Goal: Find specific page/section: Find specific page/section

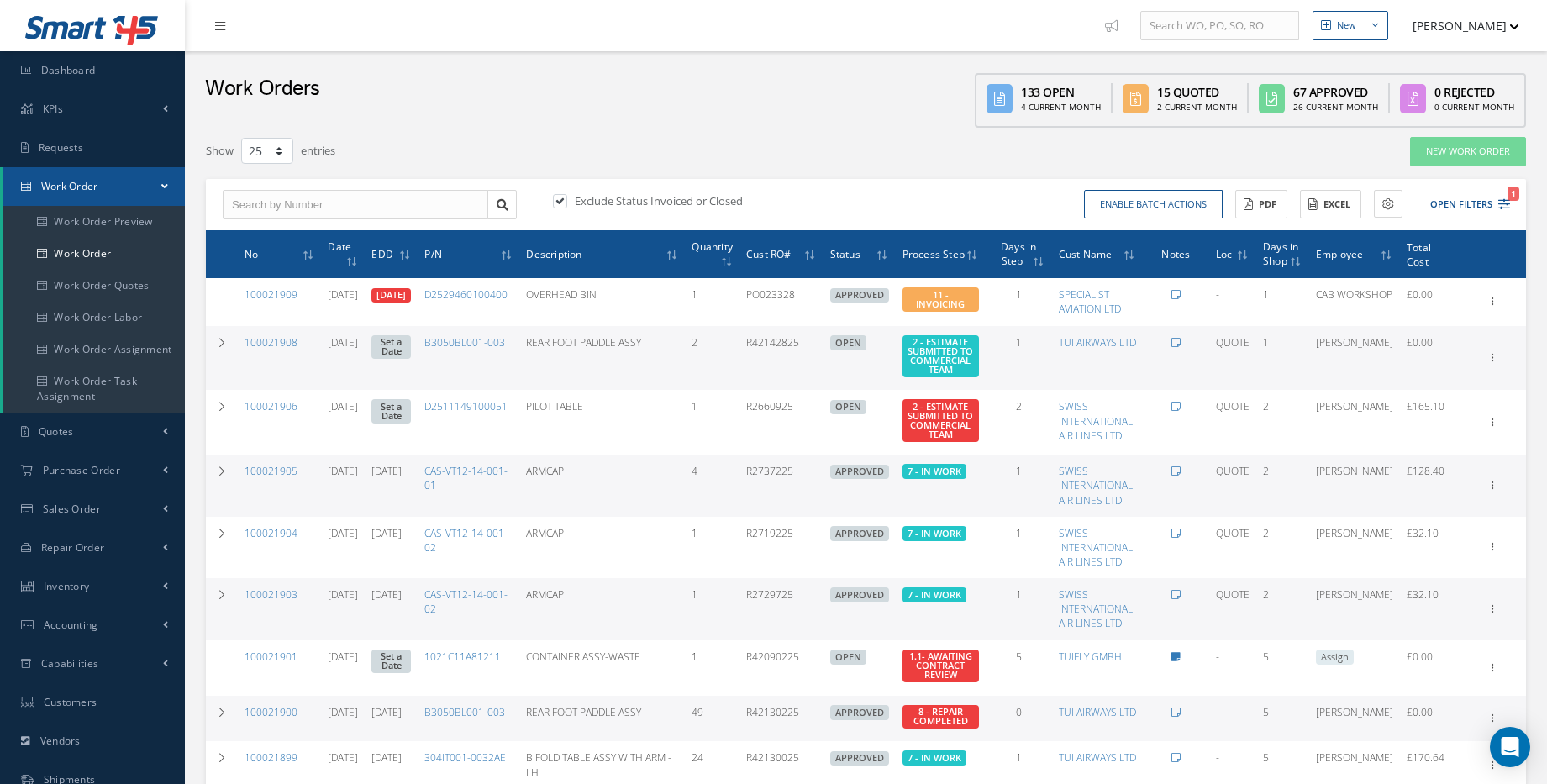
select select "25"
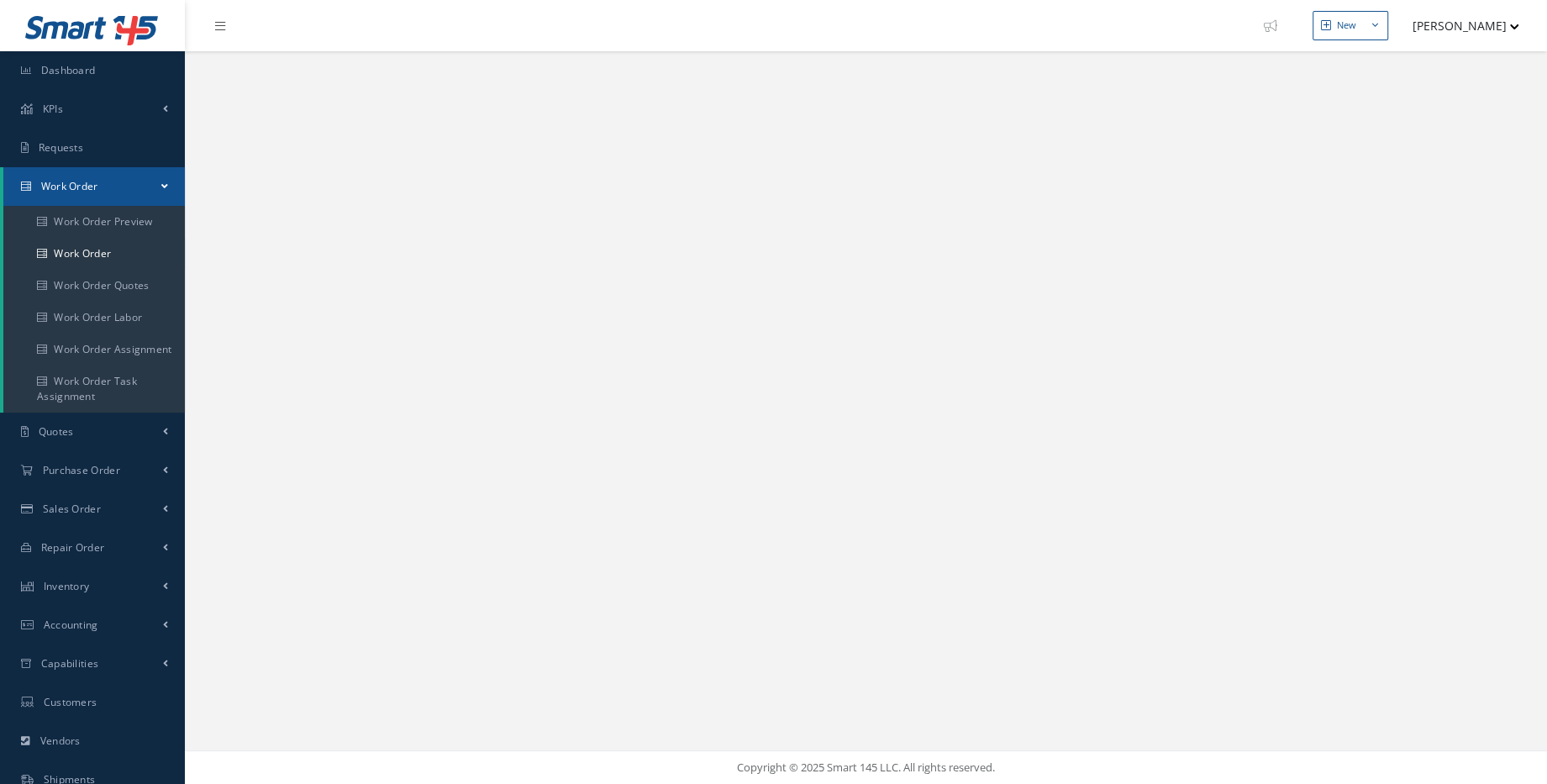
select select "25"
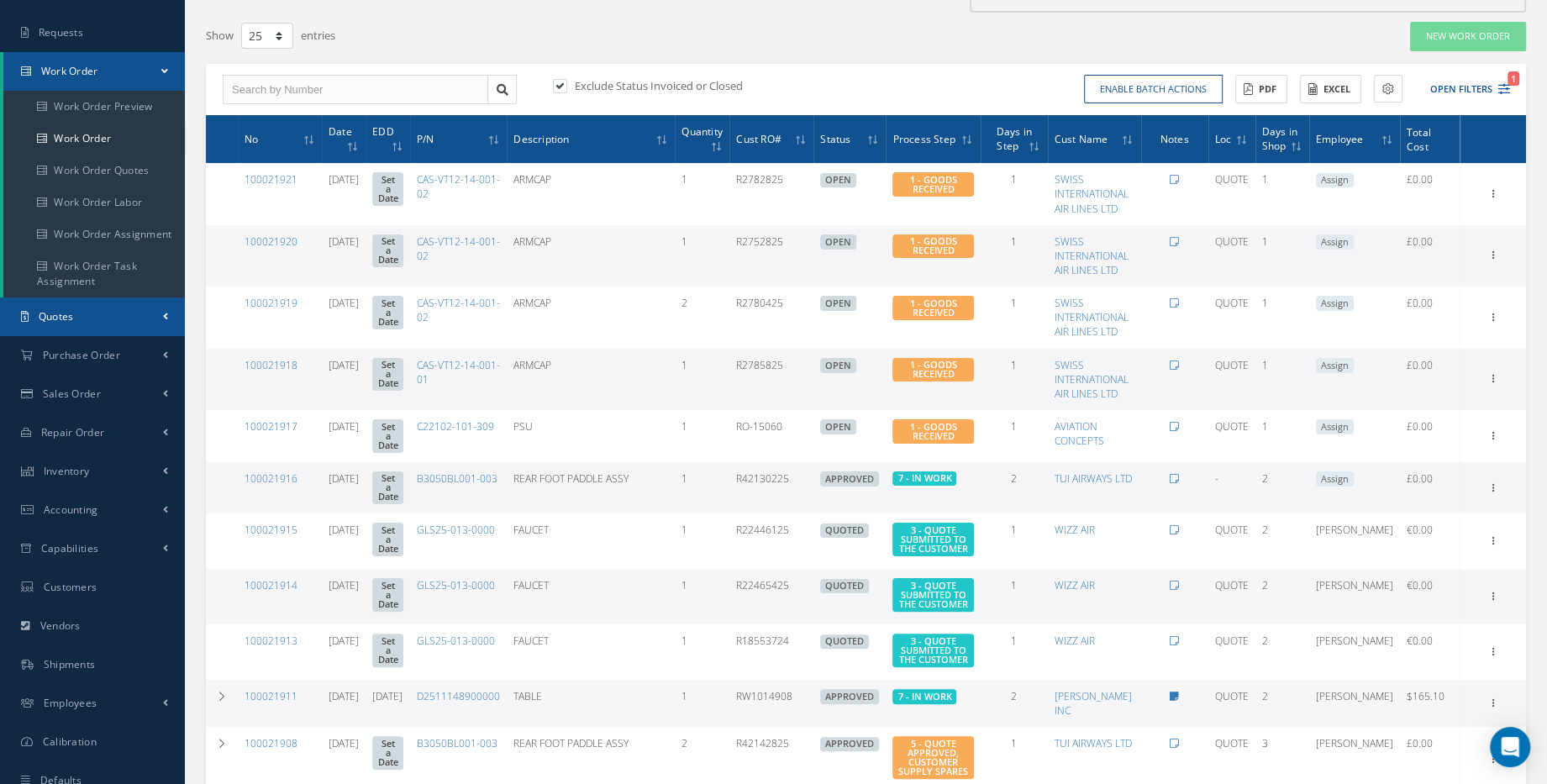
scroll to position [305, 0]
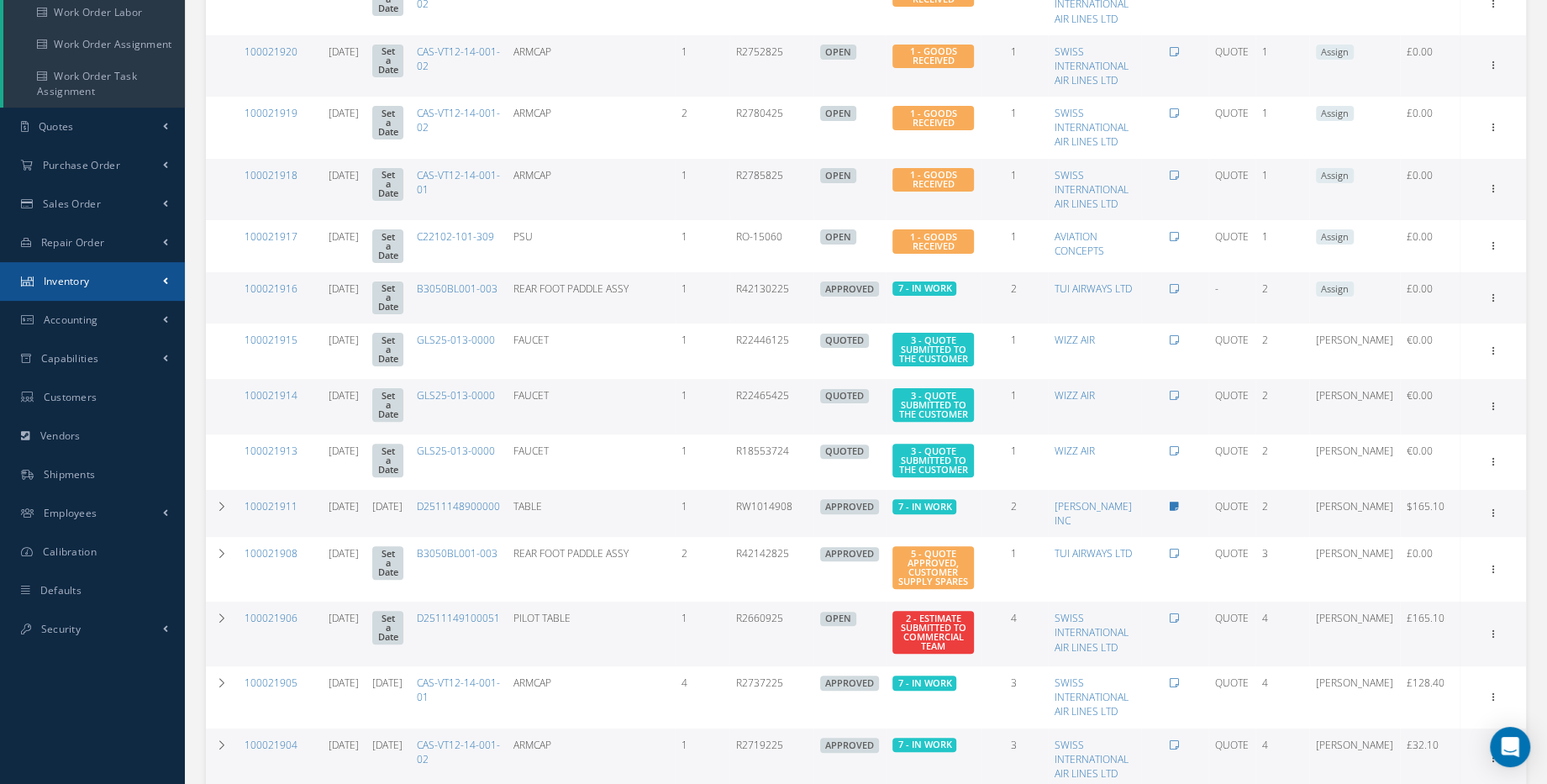
click at [159, 289] on link "Inventory" at bounding box center [92, 281] width 185 height 39
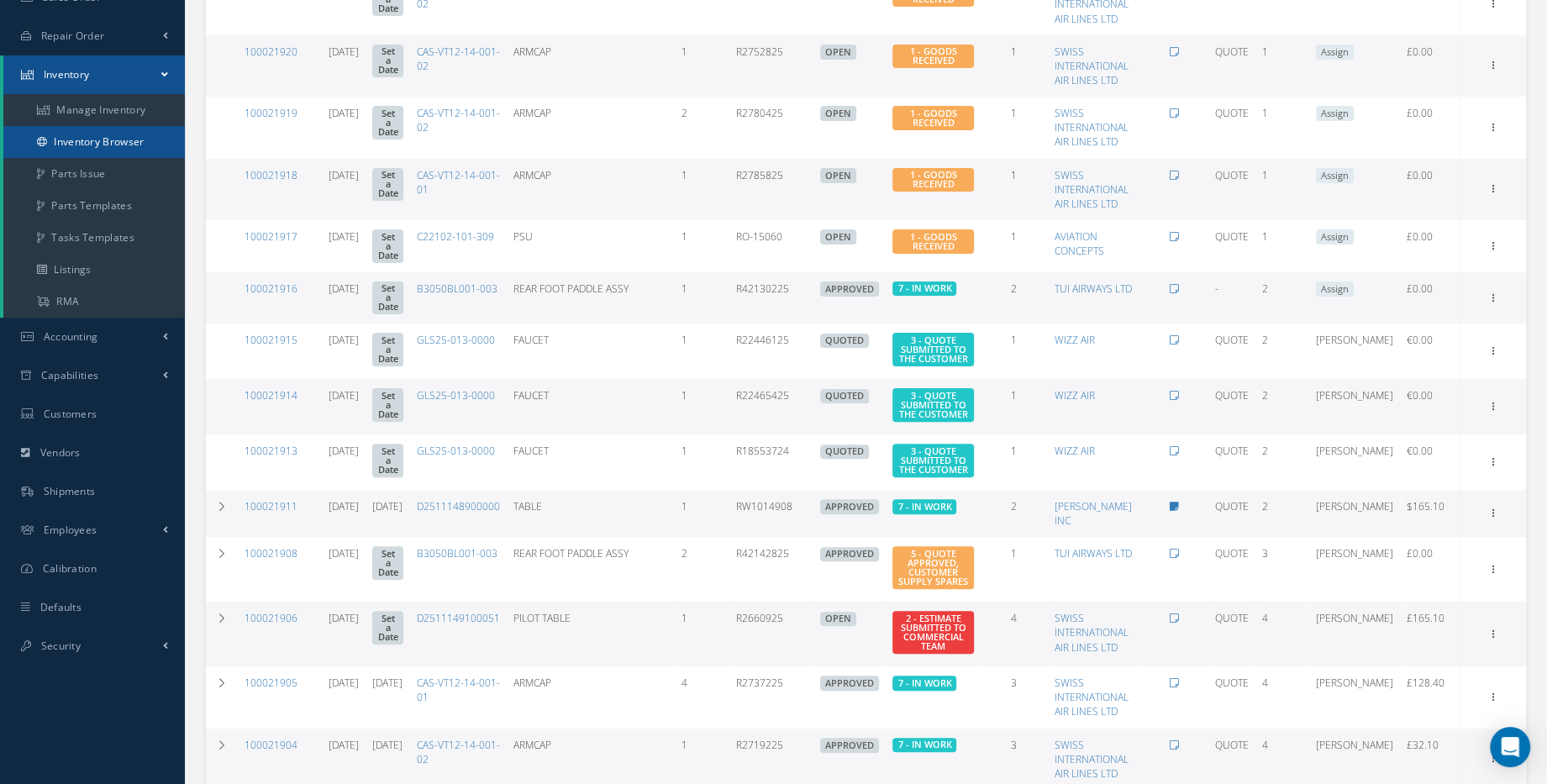
click at [116, 145] on link "Inventory Browser" at bounding box center [94, 142] width 181 height 32
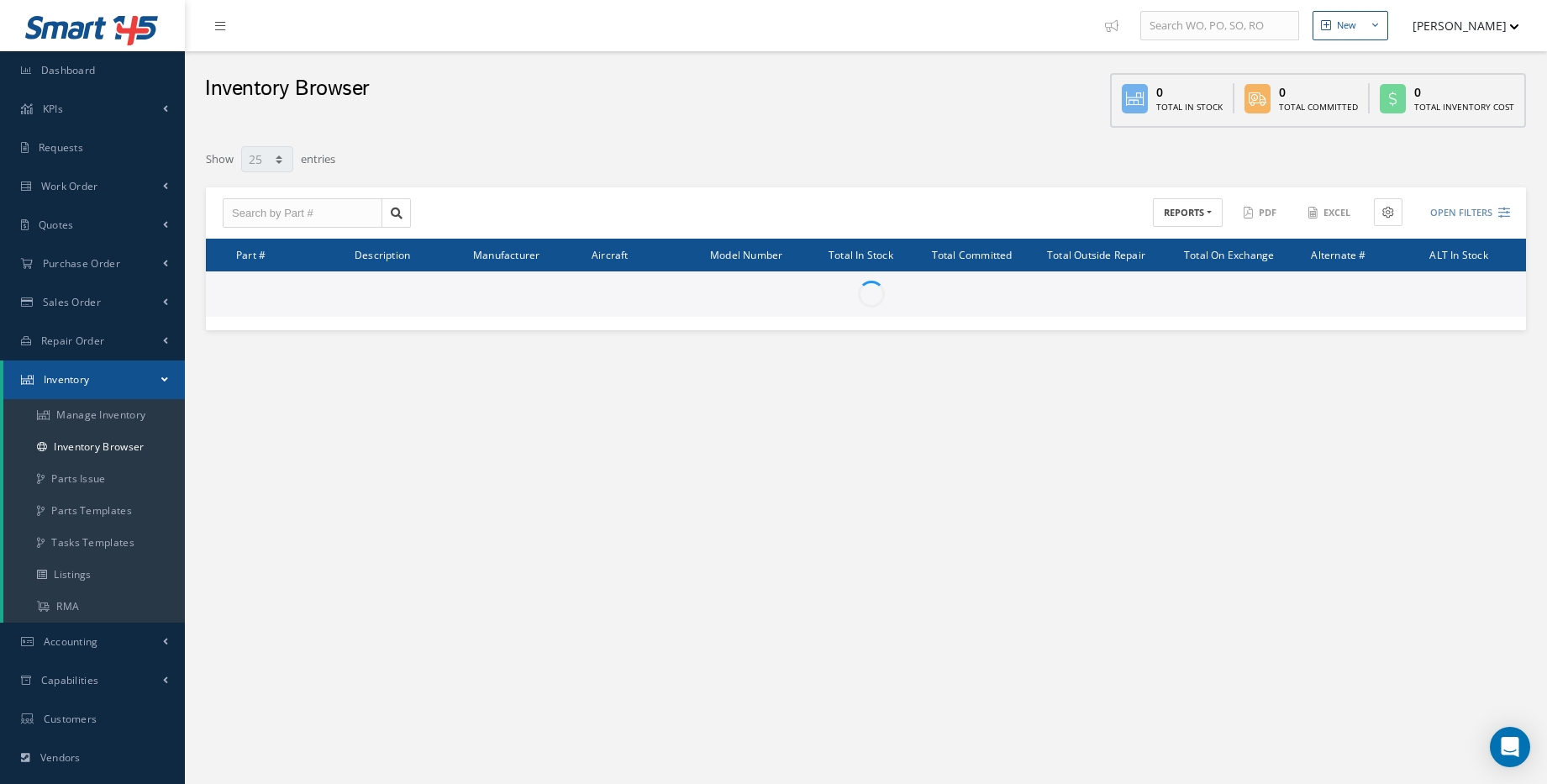
select select "25"
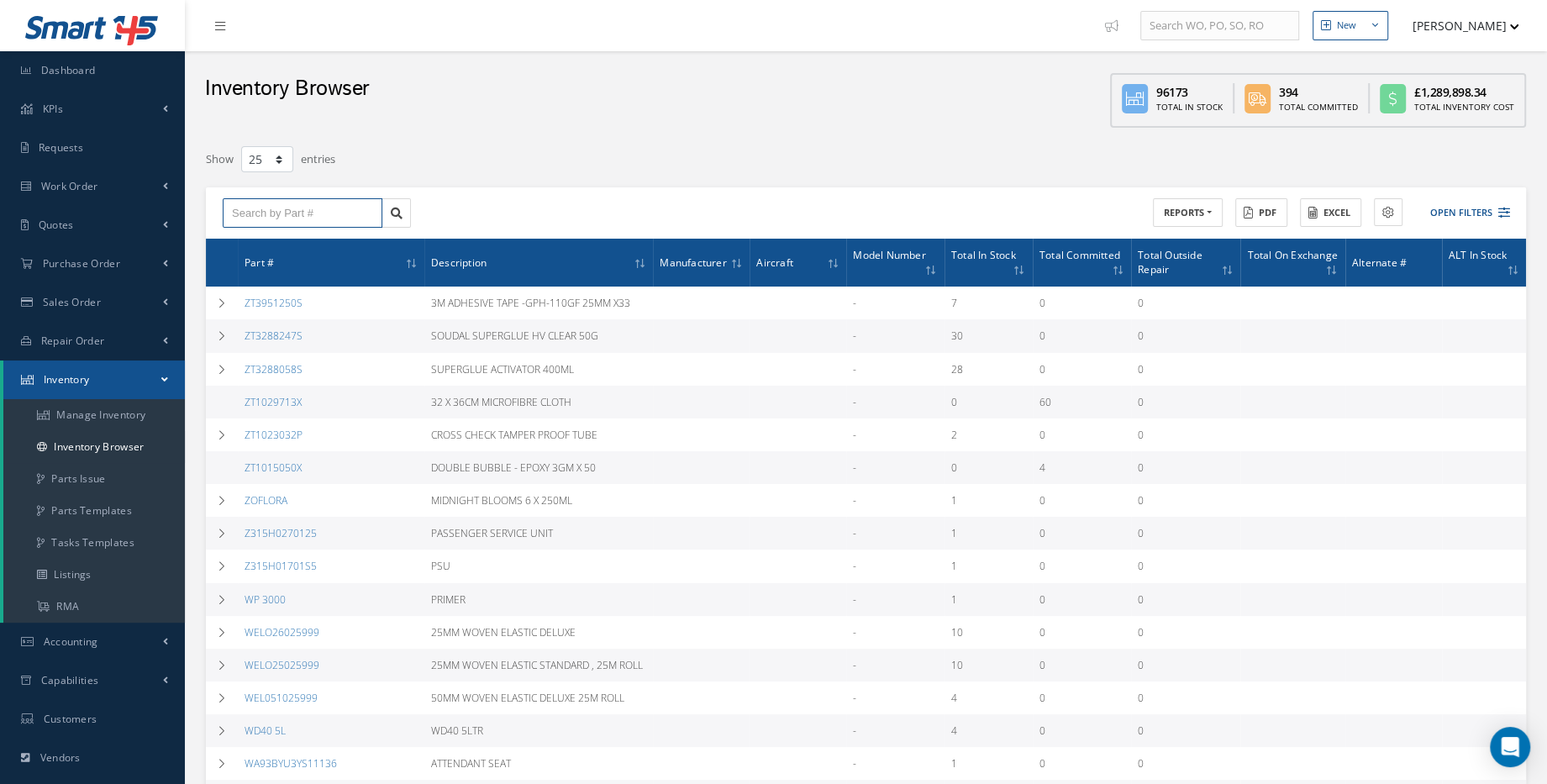
click at [338, 200] on input "text" at bounding box center [302, 213] width 159 height 31
paste input "TLL4A17077"
type input "TLL4A17077"
click at [392, 209] on icon at bounding box center [396, 213] width 11 height 11
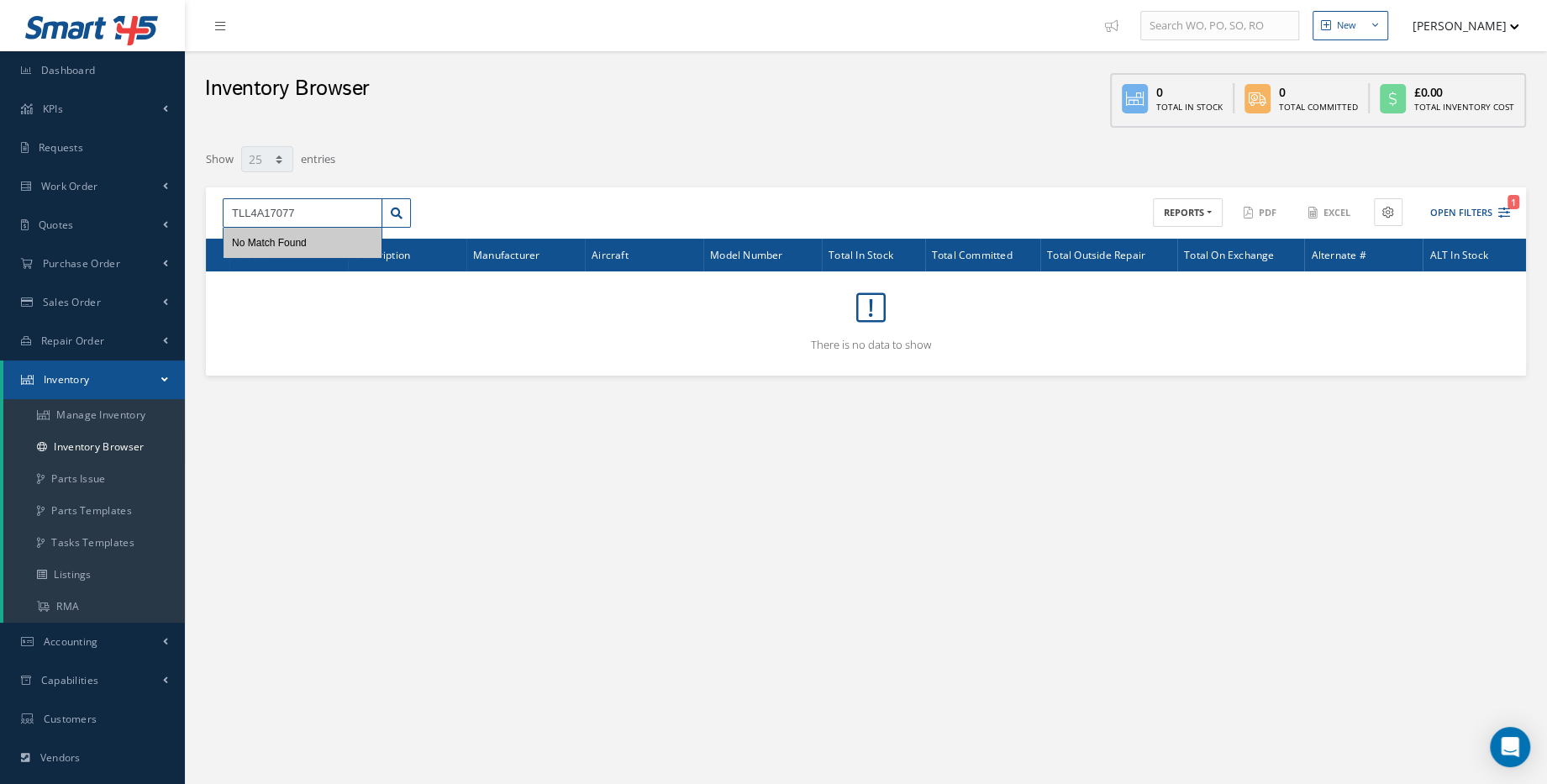
click at [322, 207] on input "TLL4A17077" at bounding box center [302, 213] width 159 height 31
click at [98, 64] on link "Dashboard" at bounding box center [92, 71] width 185 height 39
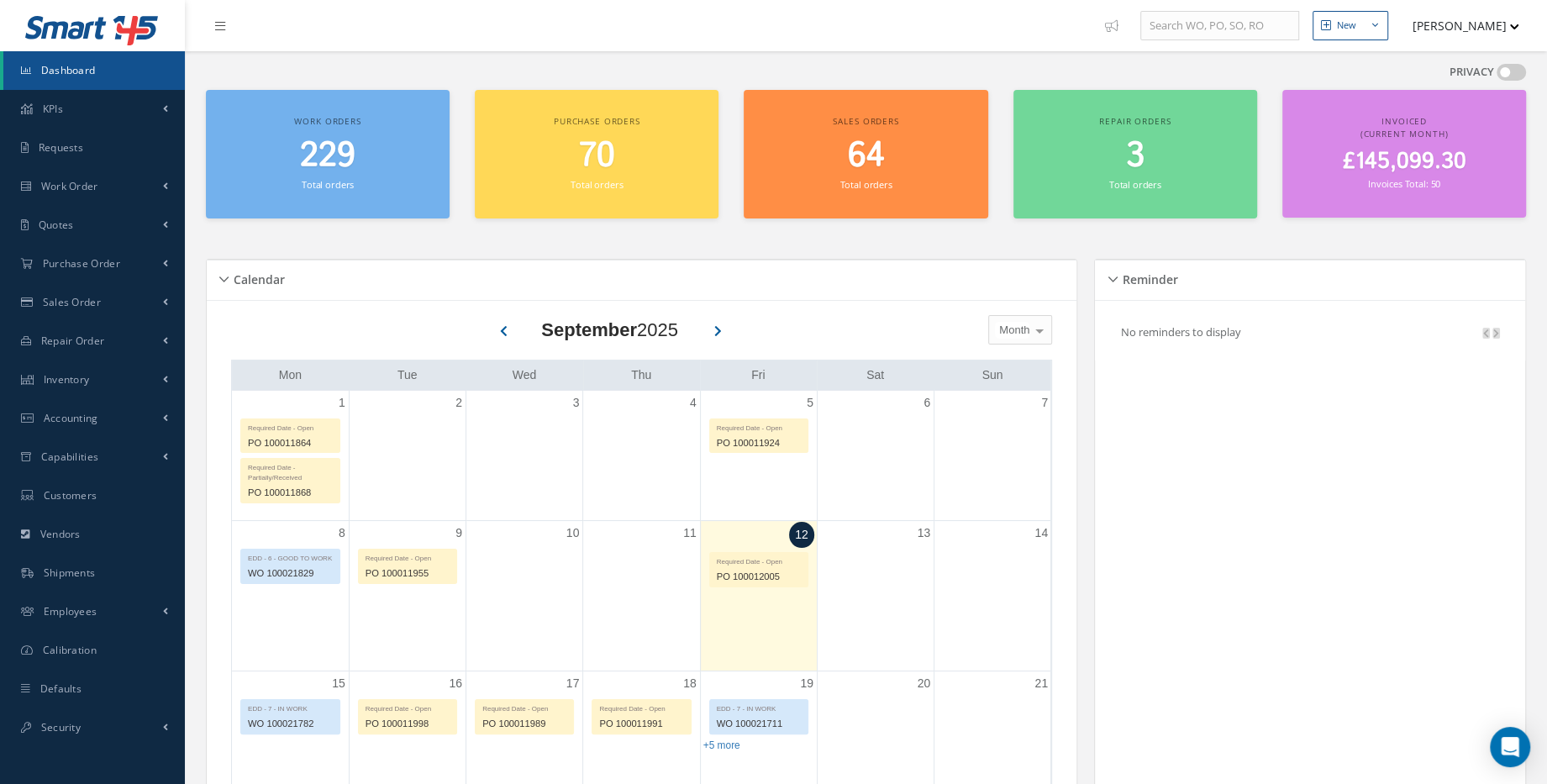
click at [1381, 159] on span "£145,099.30" at bounding box center [1403, 161] width 124 height 32
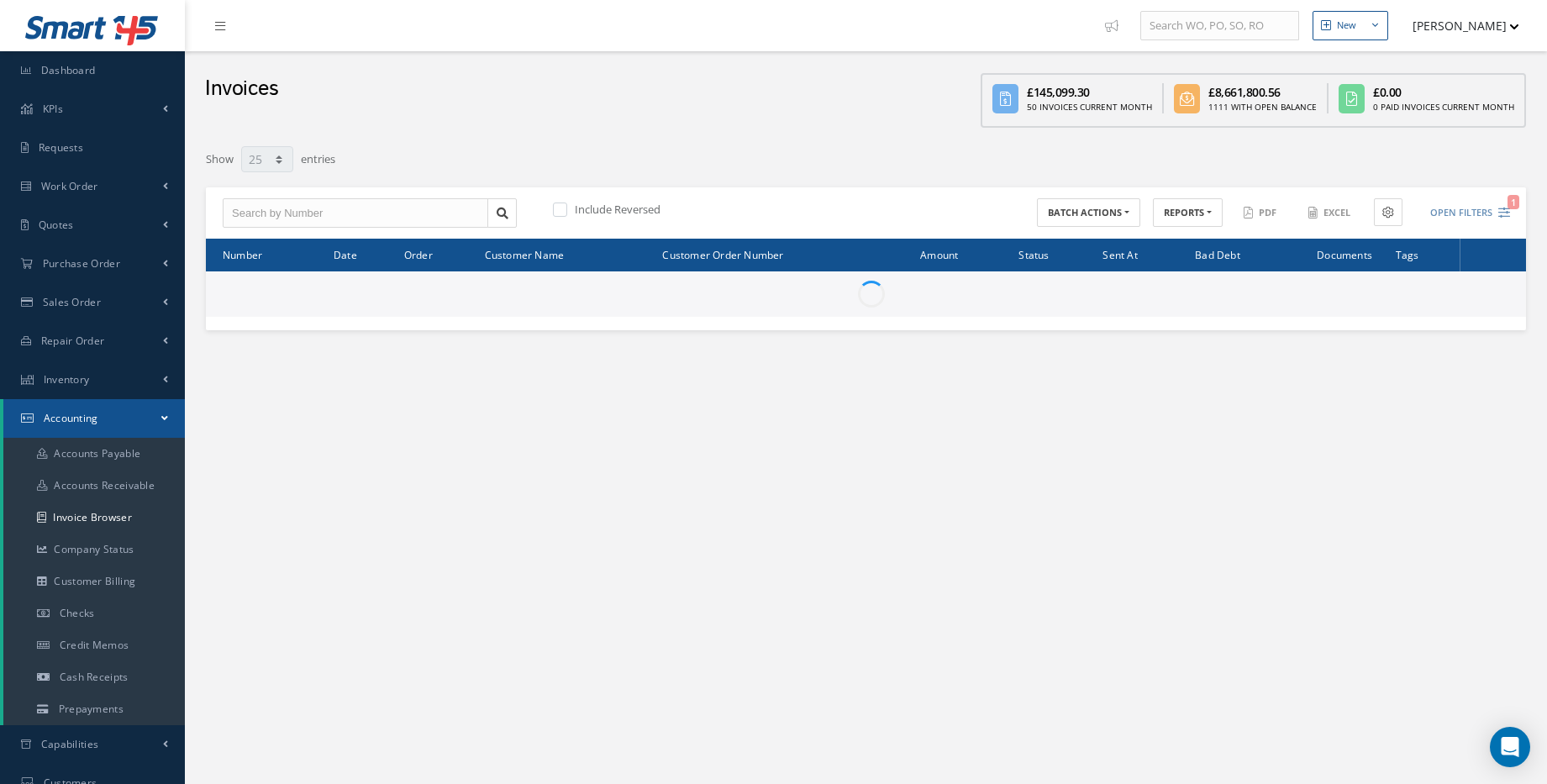
select select "25"
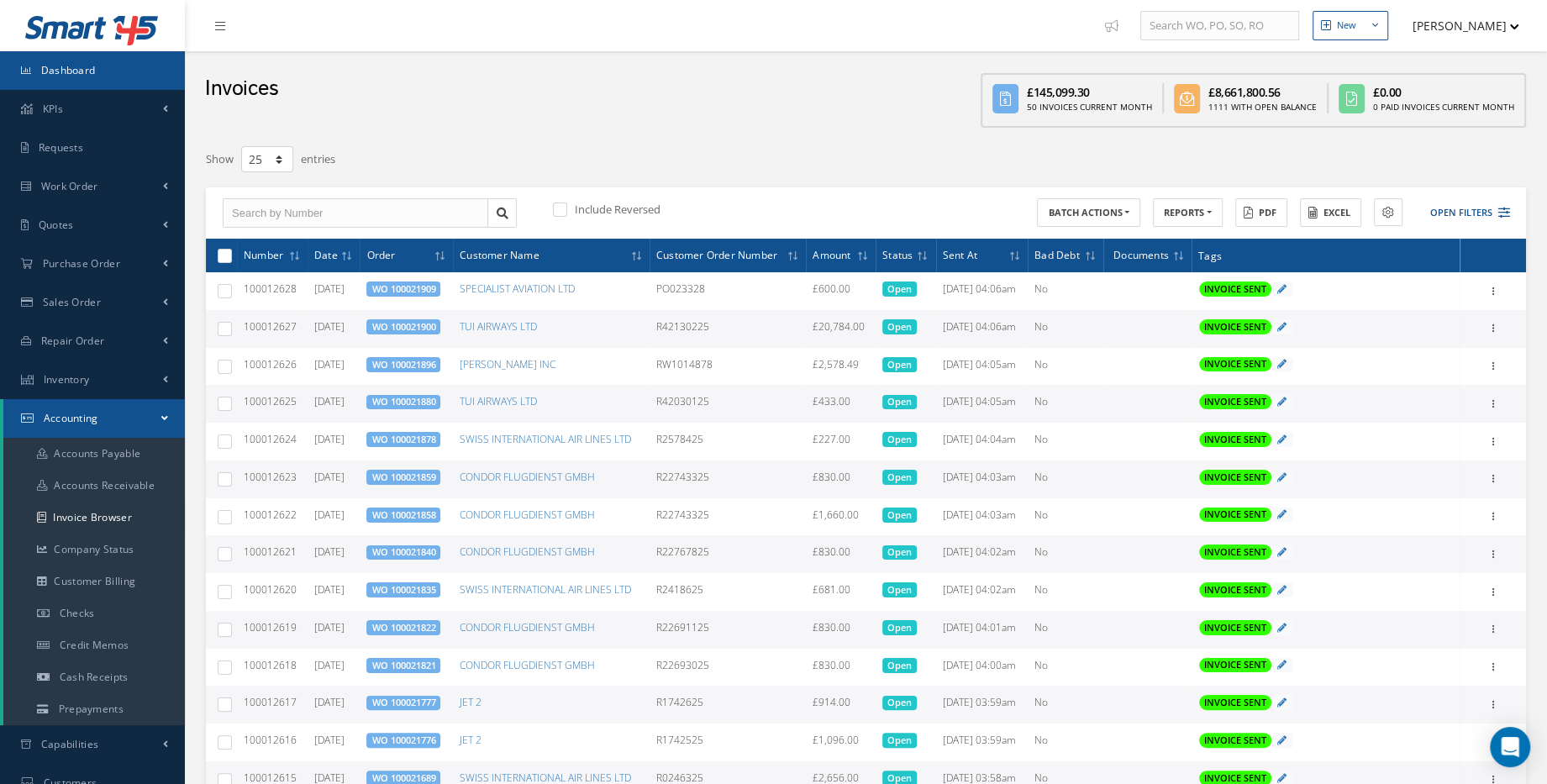
click at [138, 81] on link "Dashboard" at bounding box center [92, 71] width 185 height 39
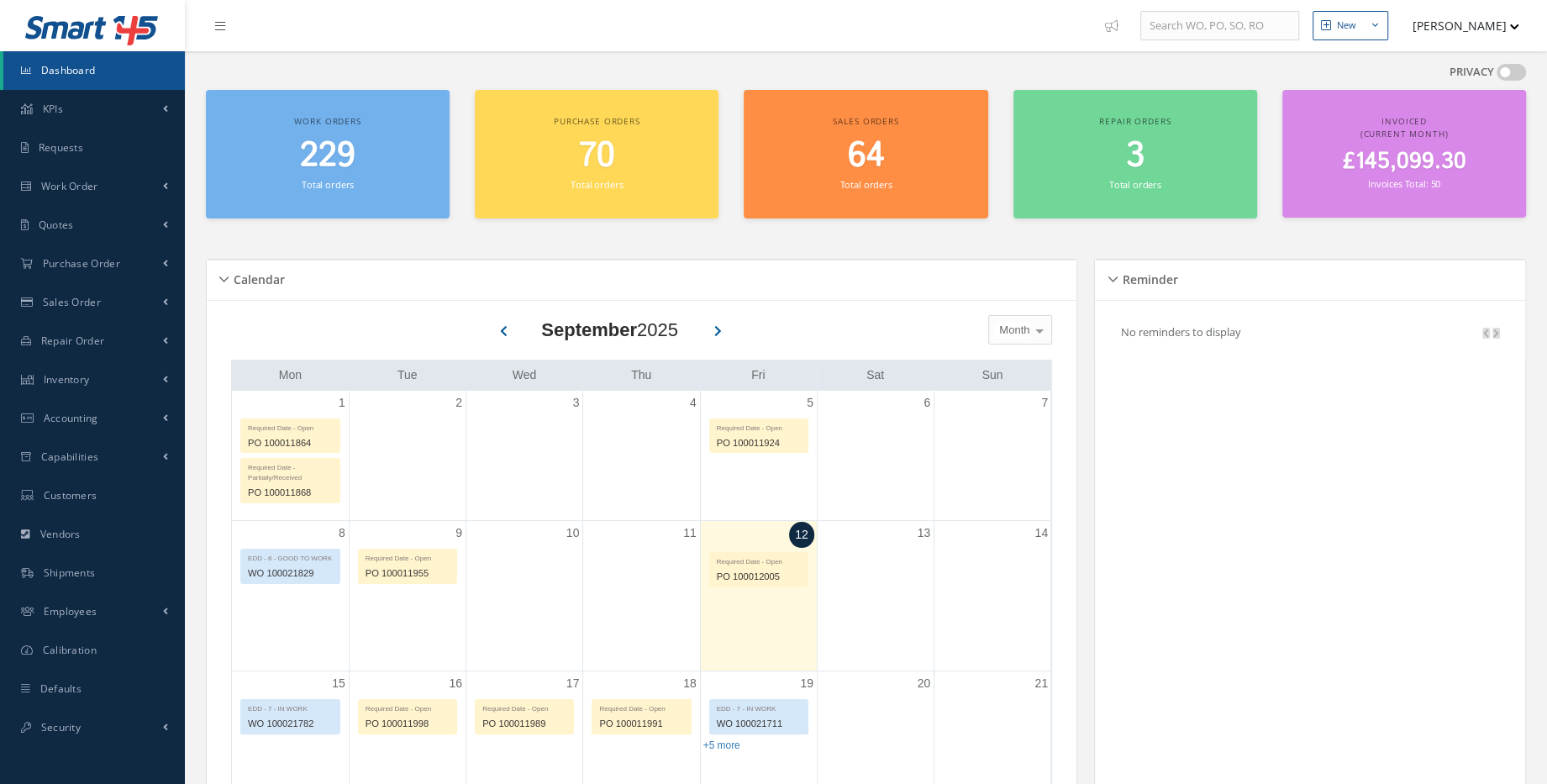
click at [350, 171] on span "229" at bounding box center [328, 156] width 55 height 48
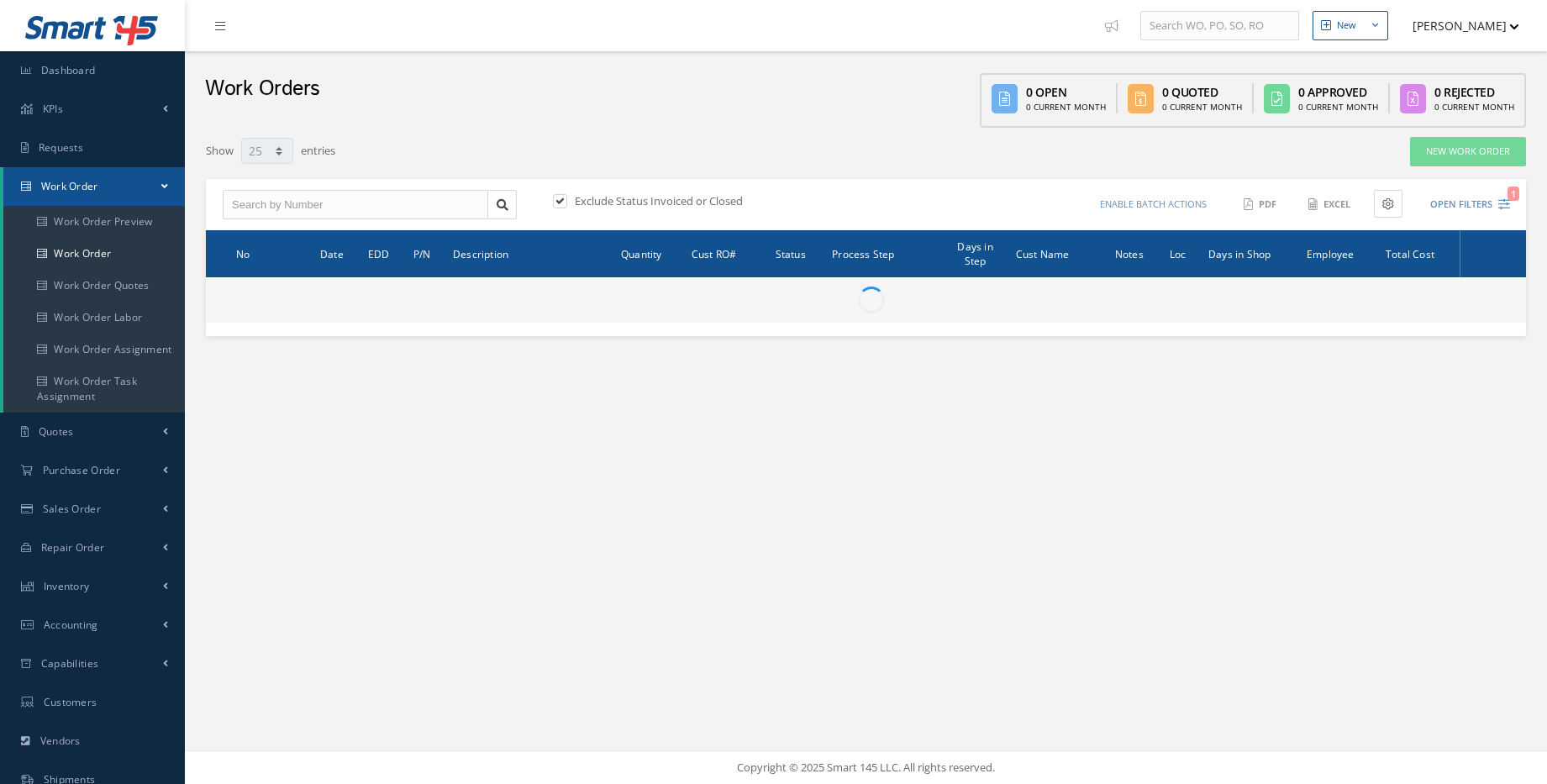
select select "25"
